Goal: Information Seeking & Learning: Understand process/instructions

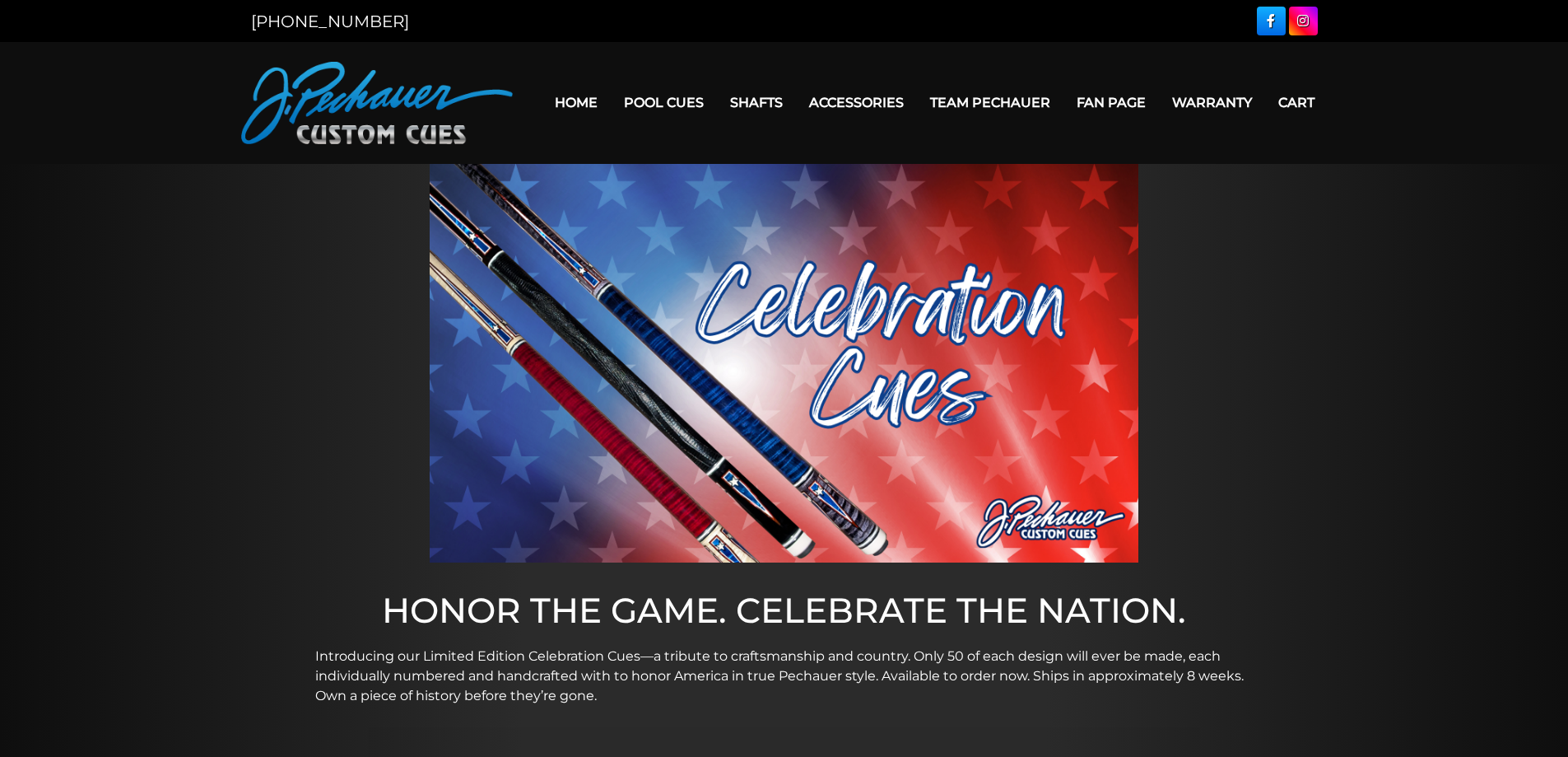
click at [1159, 121] on link "Warranty" at bounding box center [1211, 103] width 106 height 42
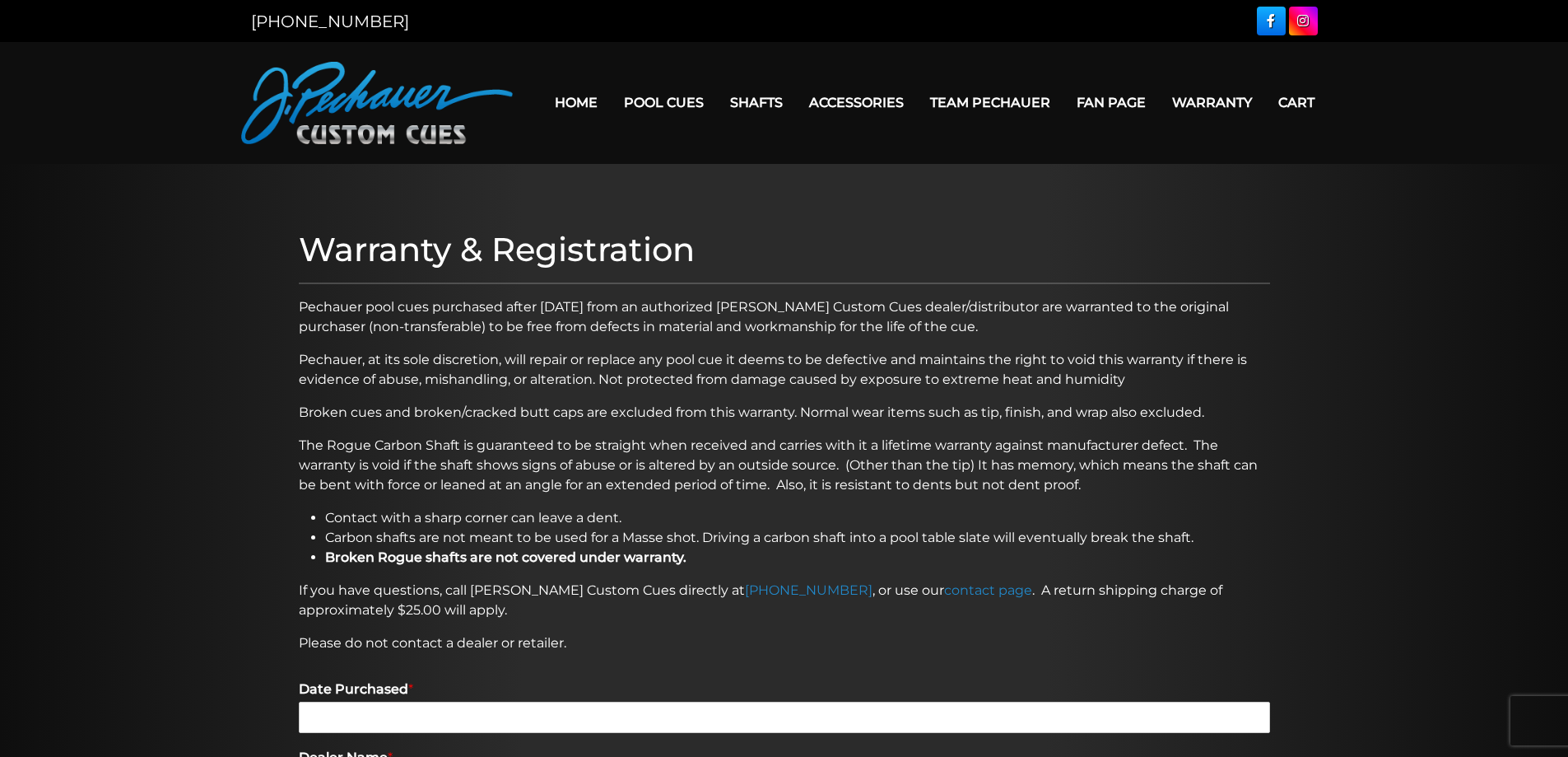
click at [67, 364] on div at bounding box center [784, 753] width 1568 height 1179
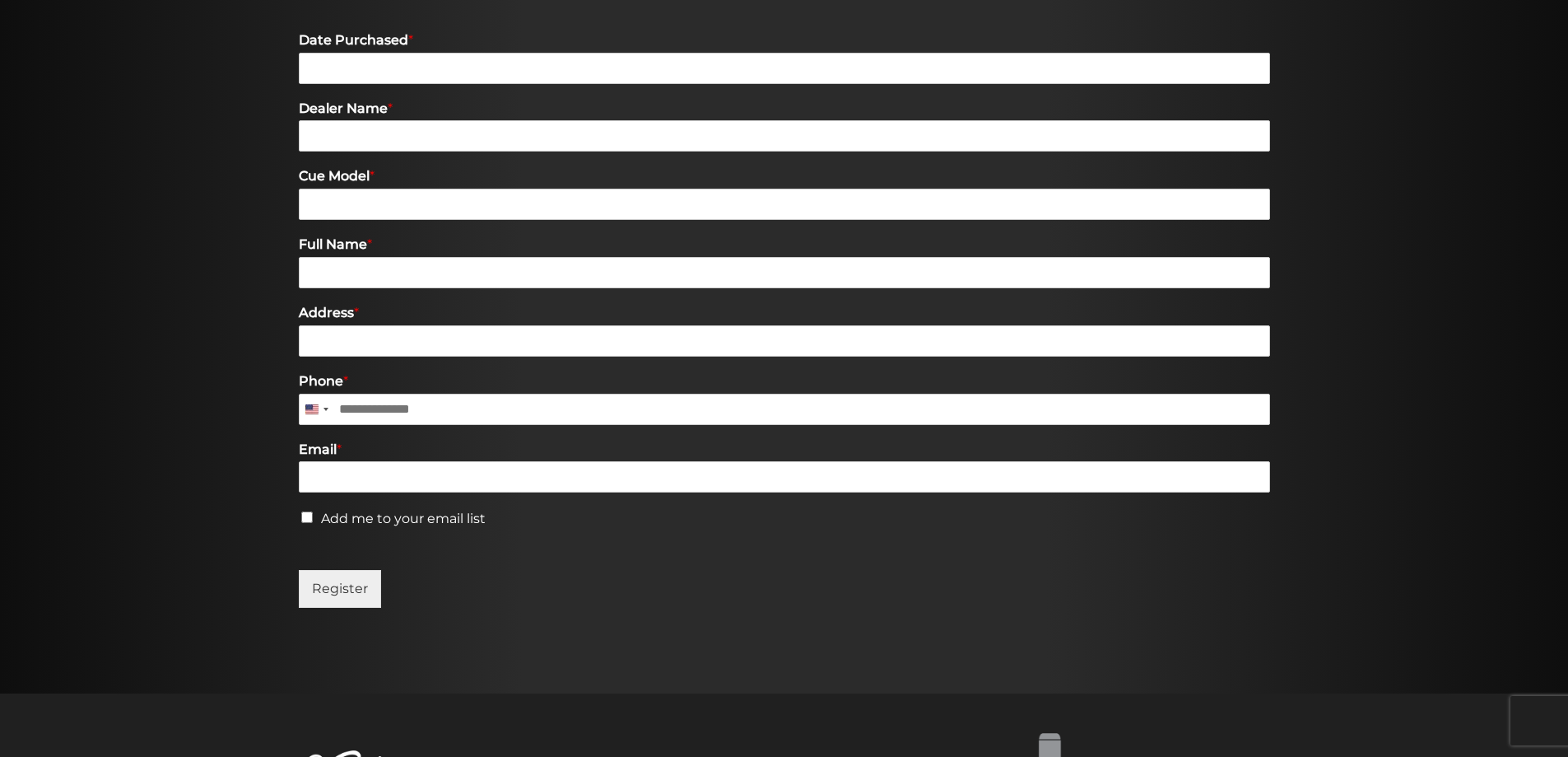
scroll to position [640, 0]
